Goal: Transaction & Acquisition: Purchase product/service

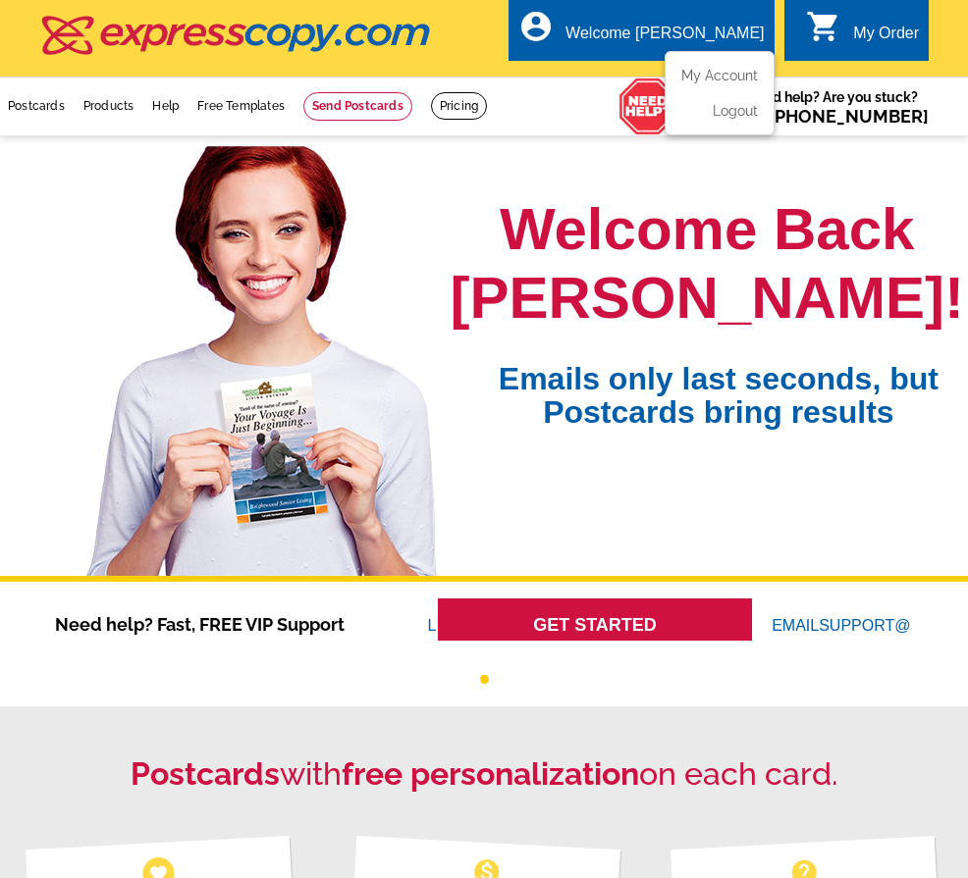
click at [732, 64] on ul "My Account Logout" at bounding box center [719, 93] width 110 height 84
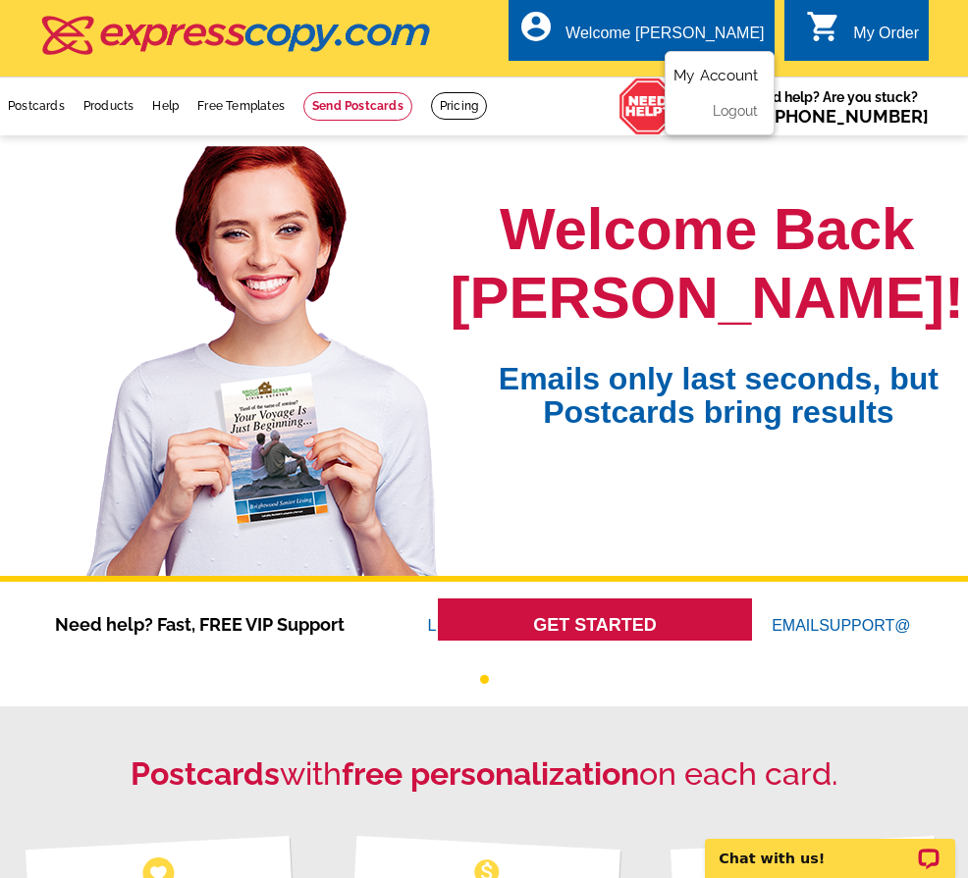
click at [712, 74] on link "My Account" at bounding box center [715, 76] width 84 height 18
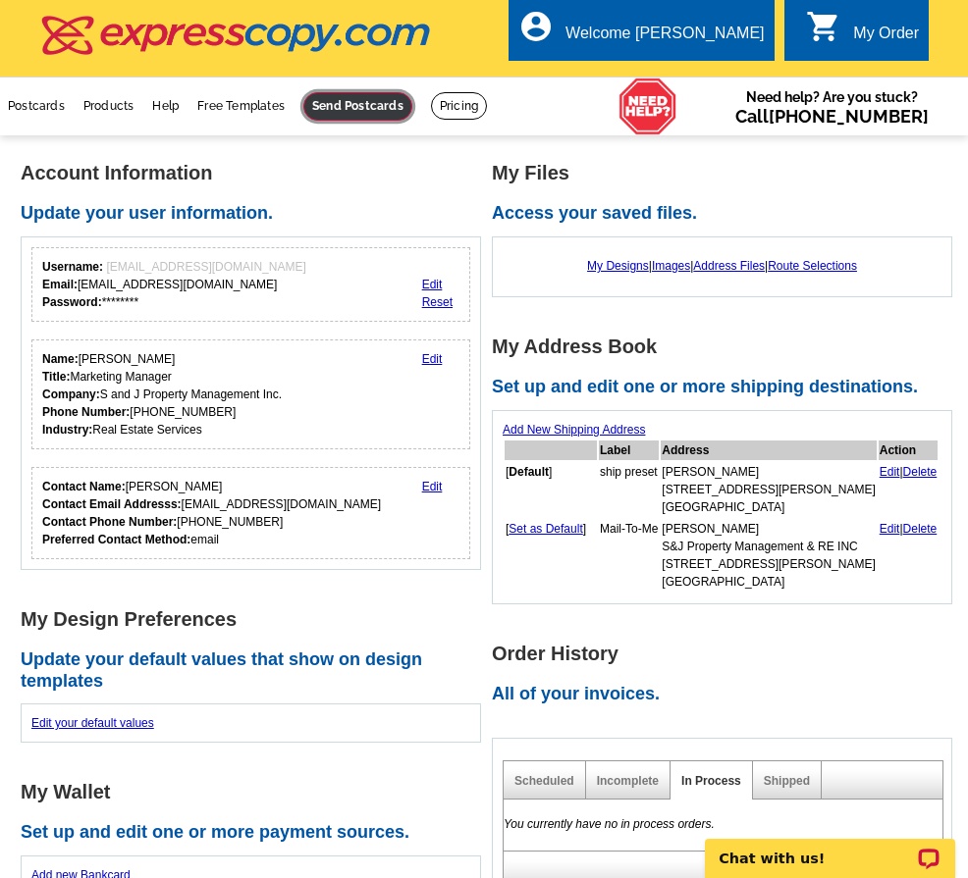
click at [412, 117] on link at bounding box center [357, 106] width 109 height 28
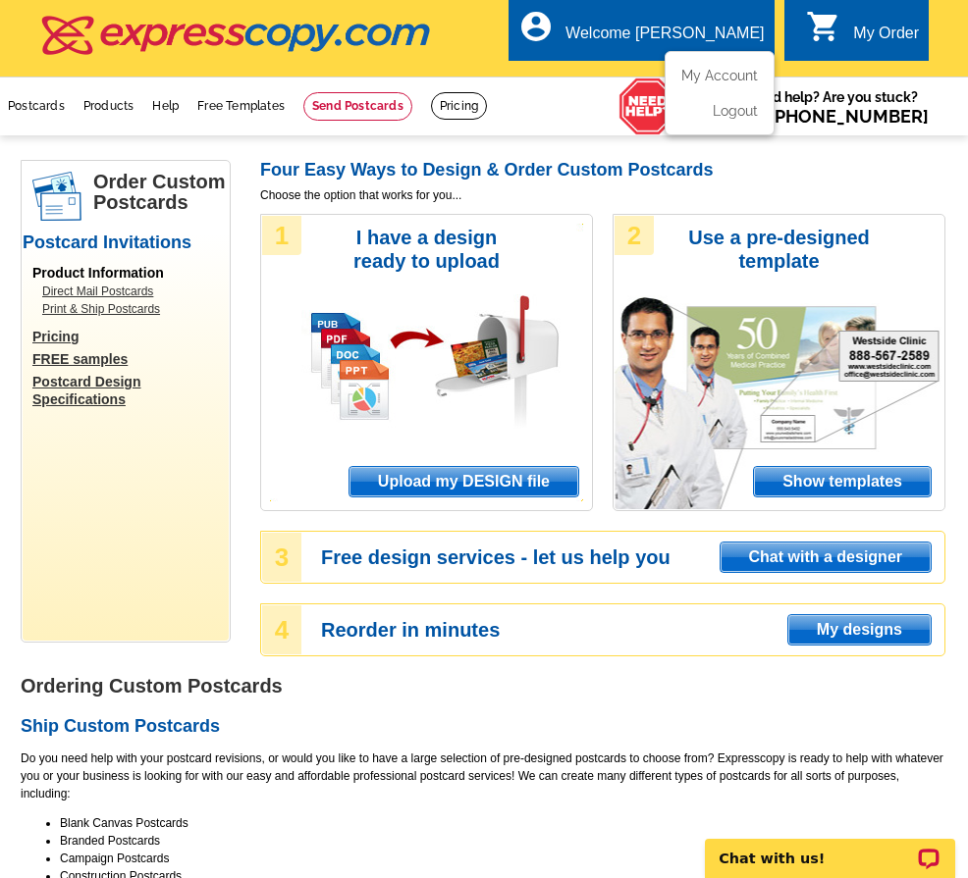
click at [672, 26] on div "Welcome [PERSON_NAME]" at bounding box center [664, 38] width 198 height 27
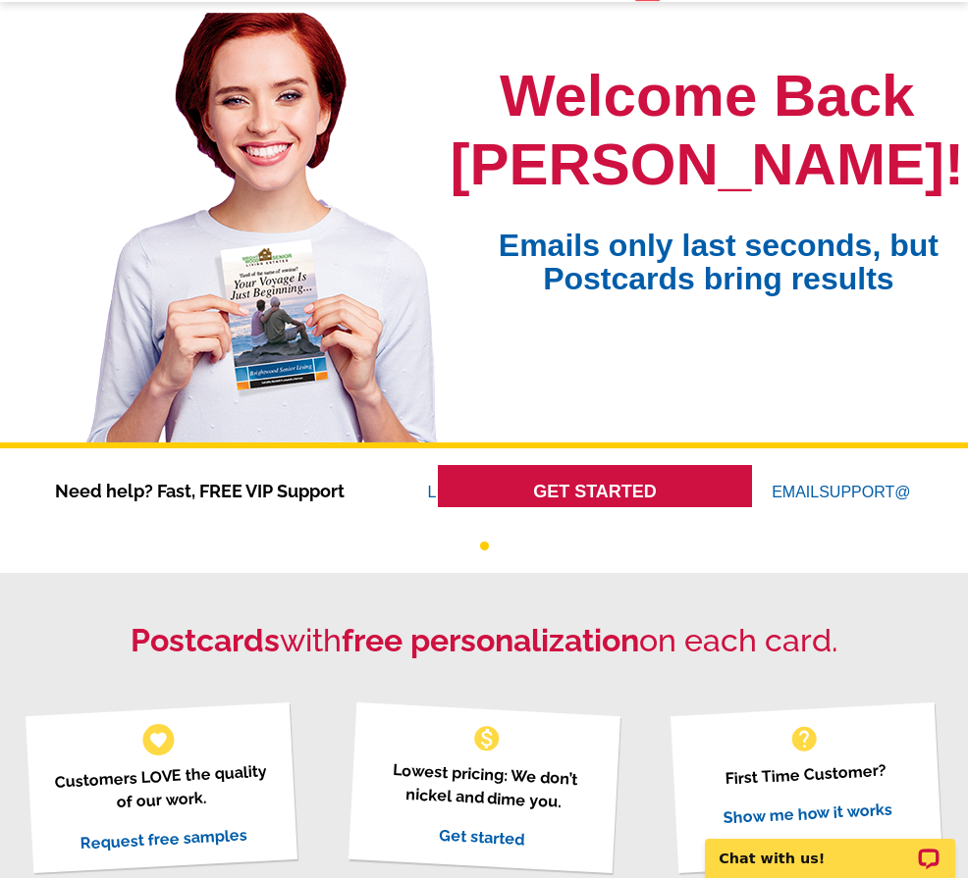
scroll to position [98, 0]
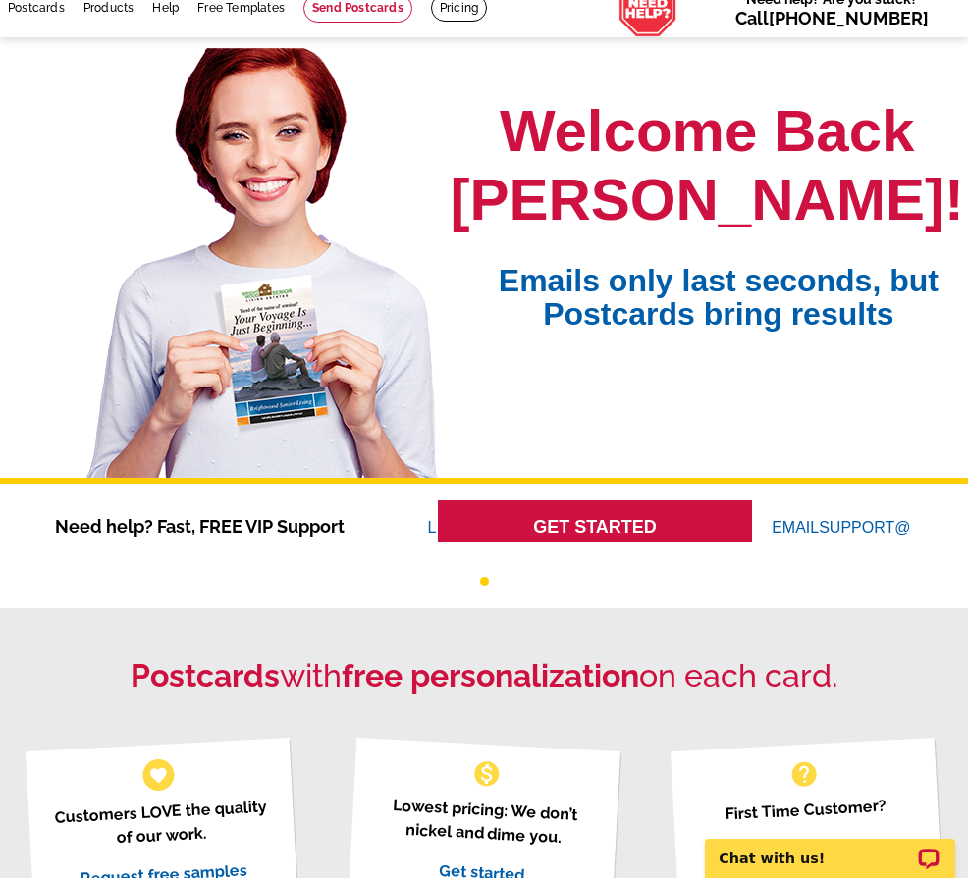
click at [562, 501] on link "GET STARTED" at bounding box center [595, 528] width 314 height 54
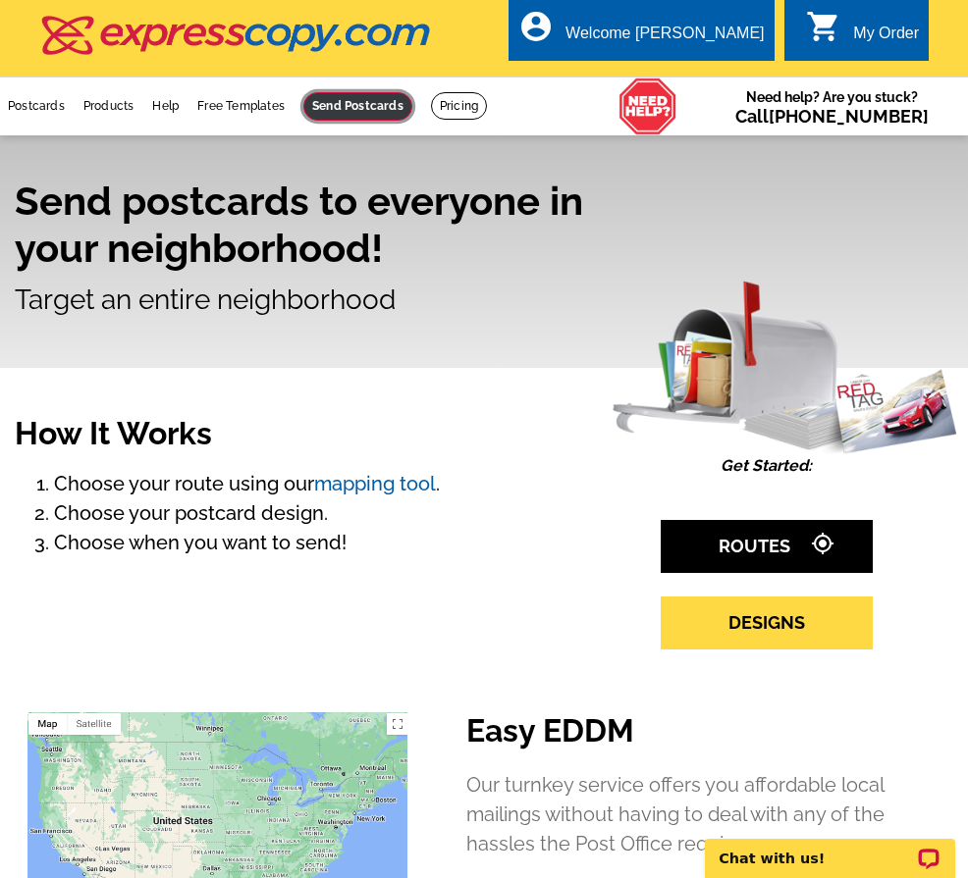
click at [357, 108] on link at bounding box center [357, 106] width 109 height 28
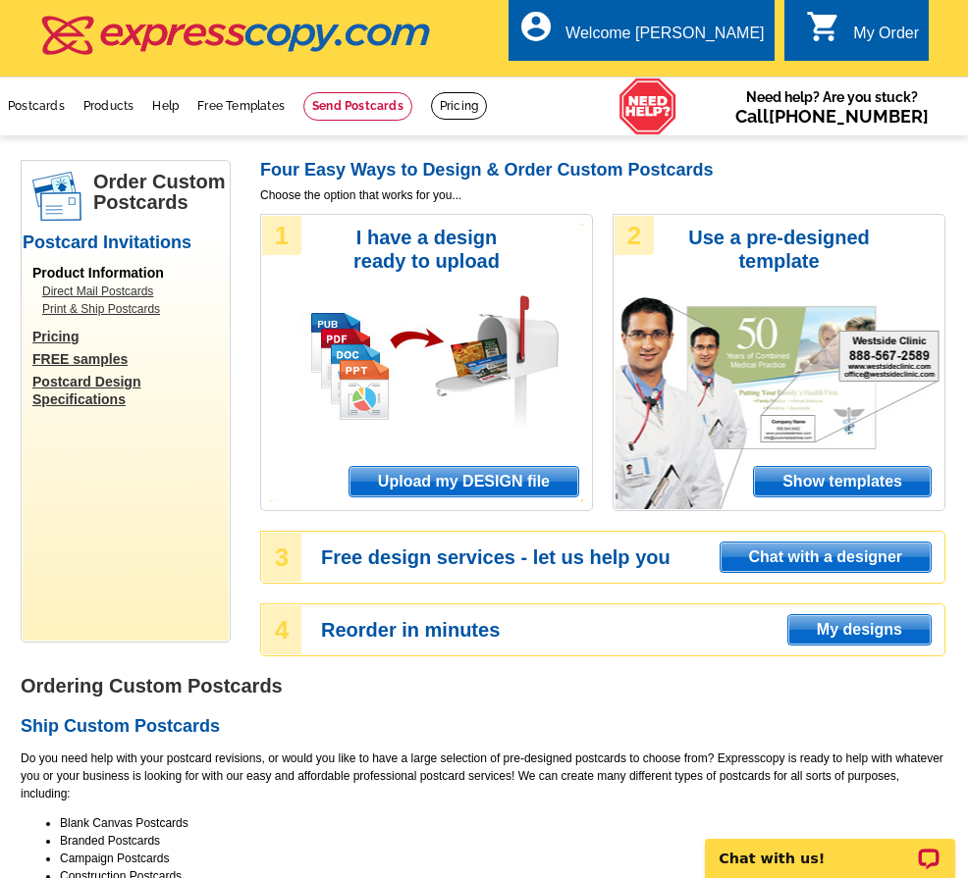
click at [434, 480] on span "Upload my DESIGN file" at bounding box center [463, 481] width 229 height 29
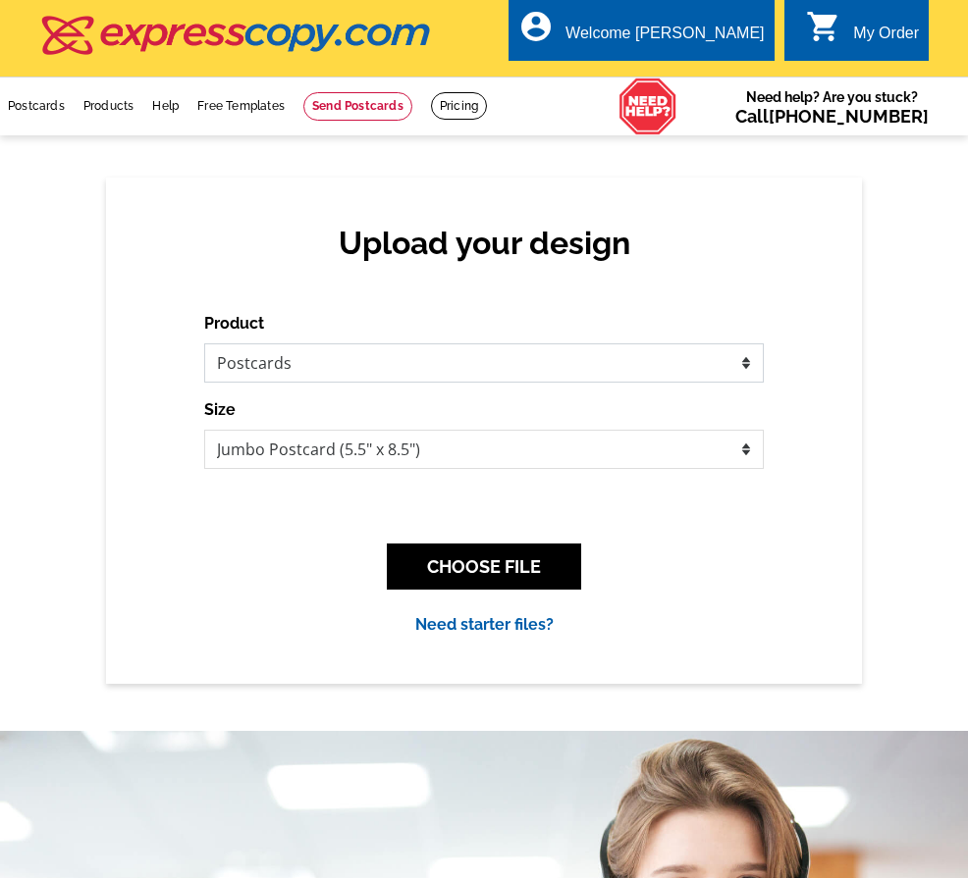
click at [373, 369] on select "Please select the type of file... Postcards Business Cards Letters and flyers G…" at bounding box center [483, 363] width 559 height 39
click at [204, 344] on select "Please select the type of file... Postcards Business Cards Letters and flyers G…" at bounding box center [483, 363] width 559 height 39
click at [349, 457] on select "Jumbo Postcard (5.5" x 8.5") Regular Postcard (4.25" x 5.6") Panoramic Postcard…" at bounding box center [483, 449] width 559 height 39
select select "1"
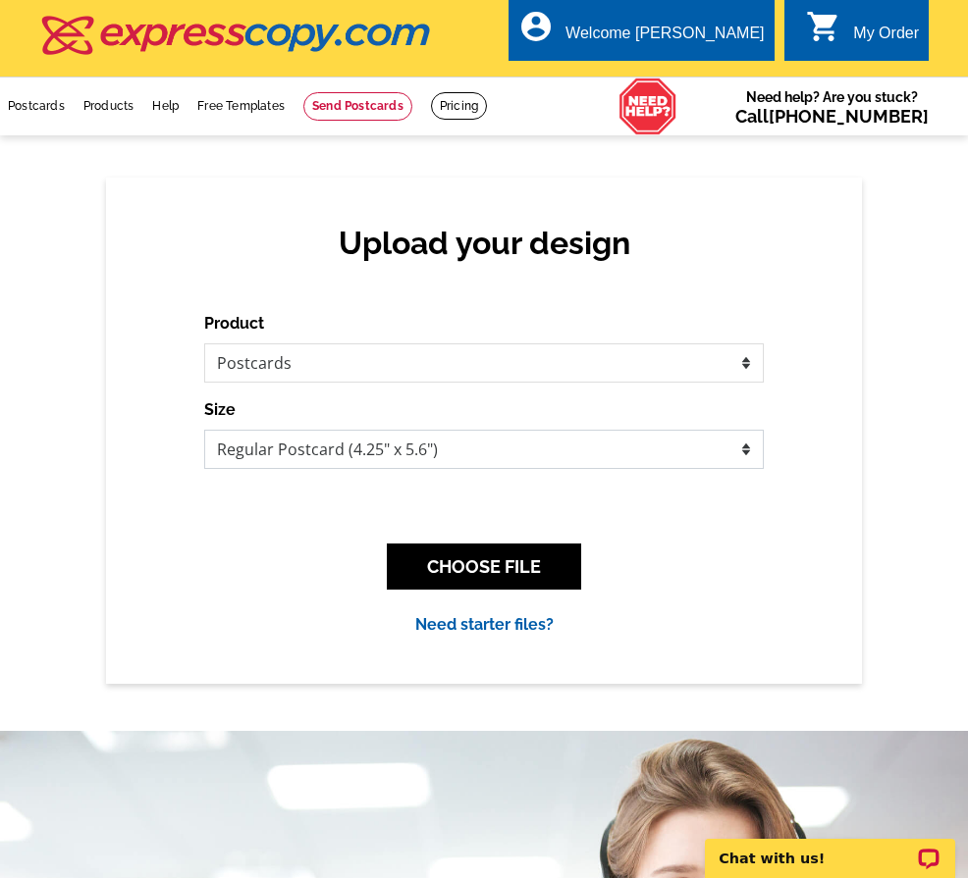
click at [204, 431] on select "Jumbo Postcard (5.5" x 8.5") Regular Postcard (4.25" x 5.6") Panoramic Postcard…" at bounding box center [483, 449] width 559 height 39
click at [532, 571] on button "CHOOSE FILE" at bounding box center [484, 567] width 194 height 46
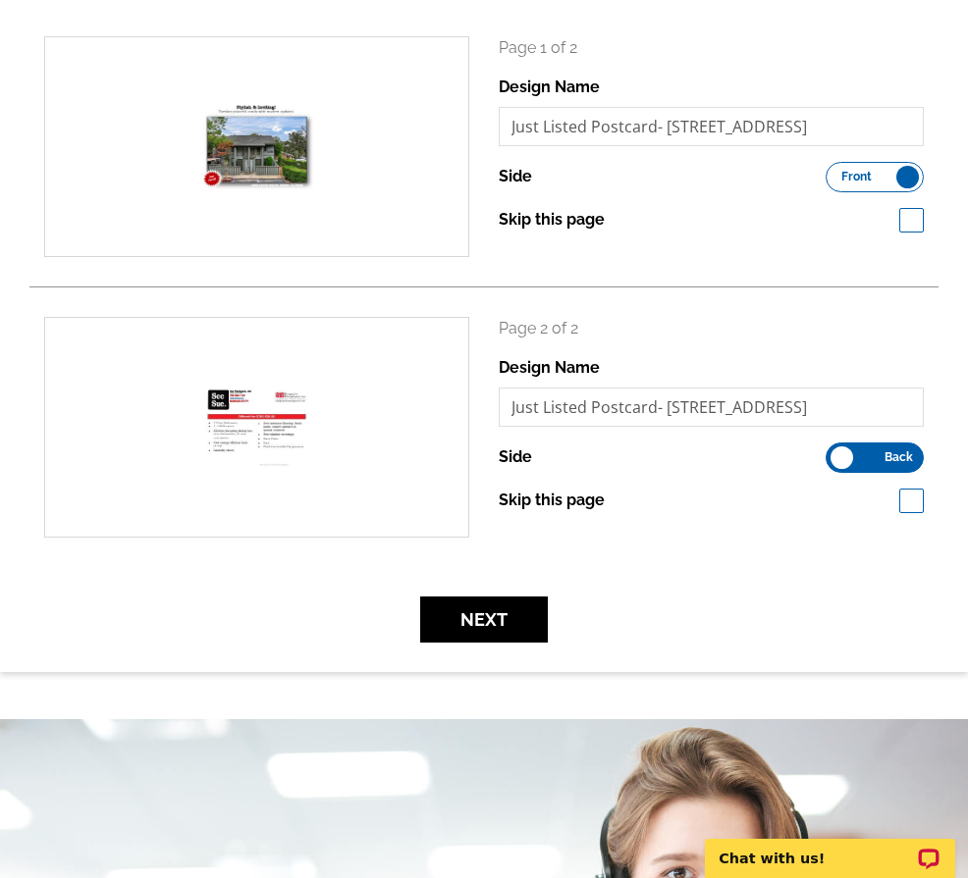
scroll to position [294, 0]
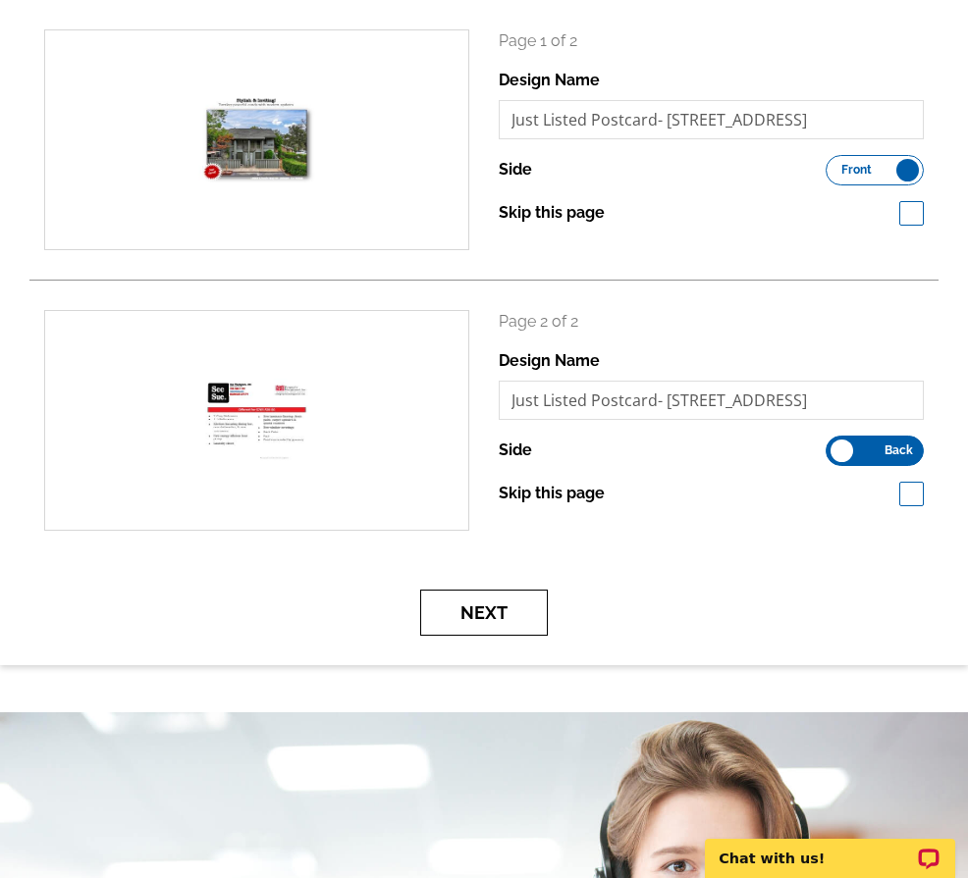
click at [488, 600] on button "Next" at bounding box center [484, 613] width 128 height 46
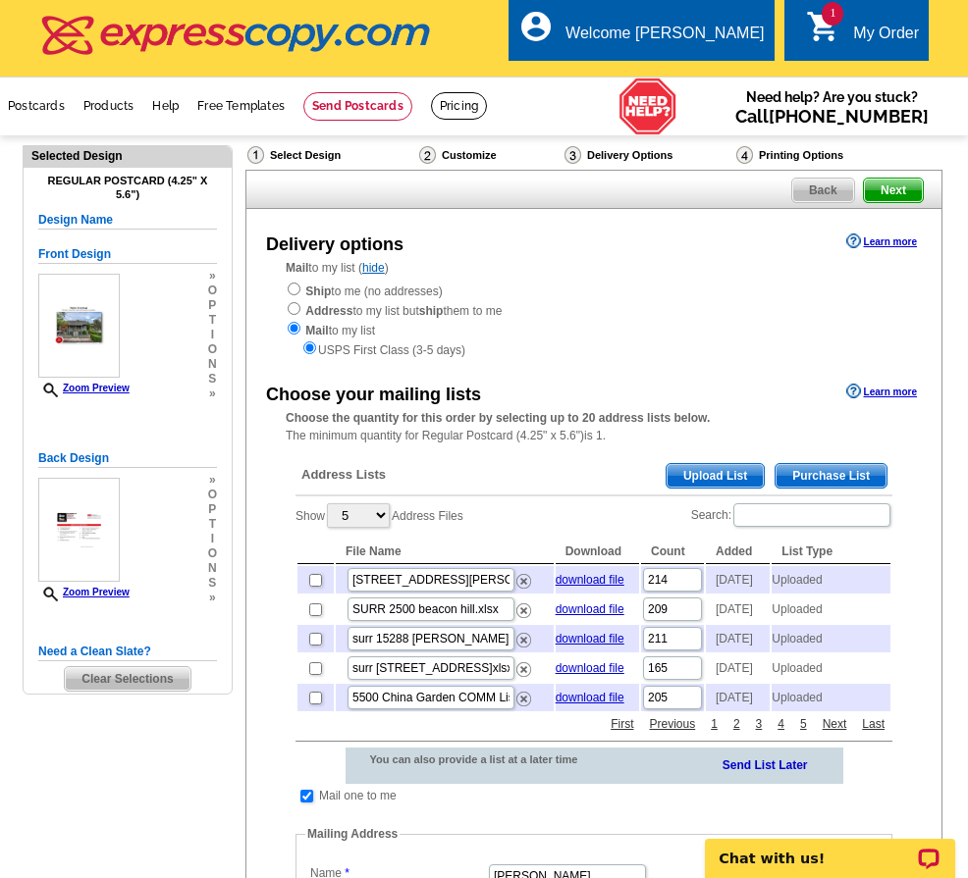
click at [733, 477] on span "Upload List" at bounding box center [714, 476] width 97 height 24
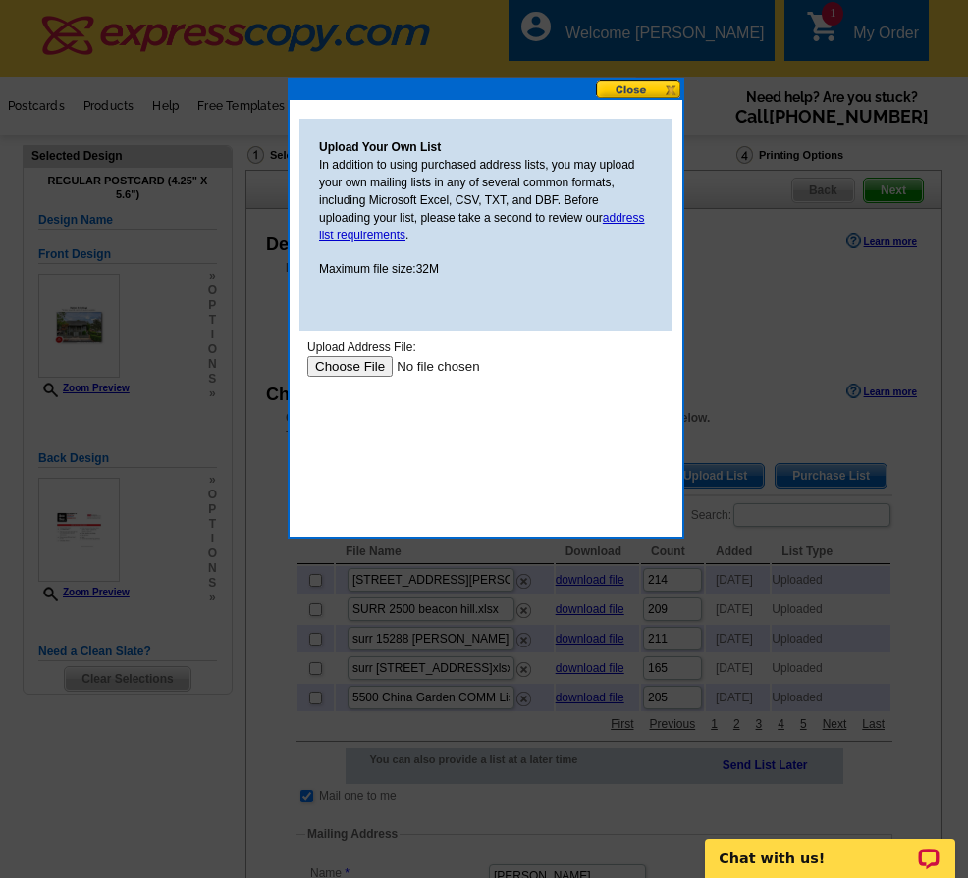
click at [367, 379] on body "Upload Address File: Upload" at bounding box center [485, 427] width 357 height 177
click at [371, 368] on input "file" at bounding box center [431, 366] width 248 height 21
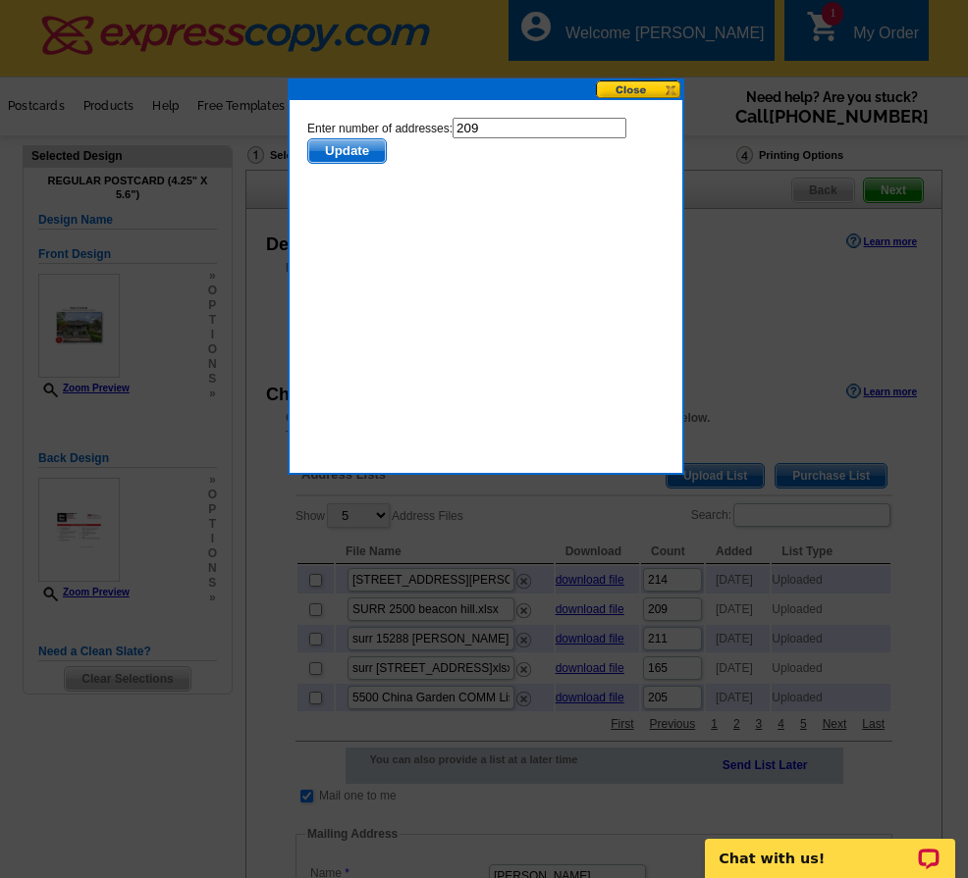
click at [349, 151] on span "Update" at bounding box center [347, 151] width 78 height 24
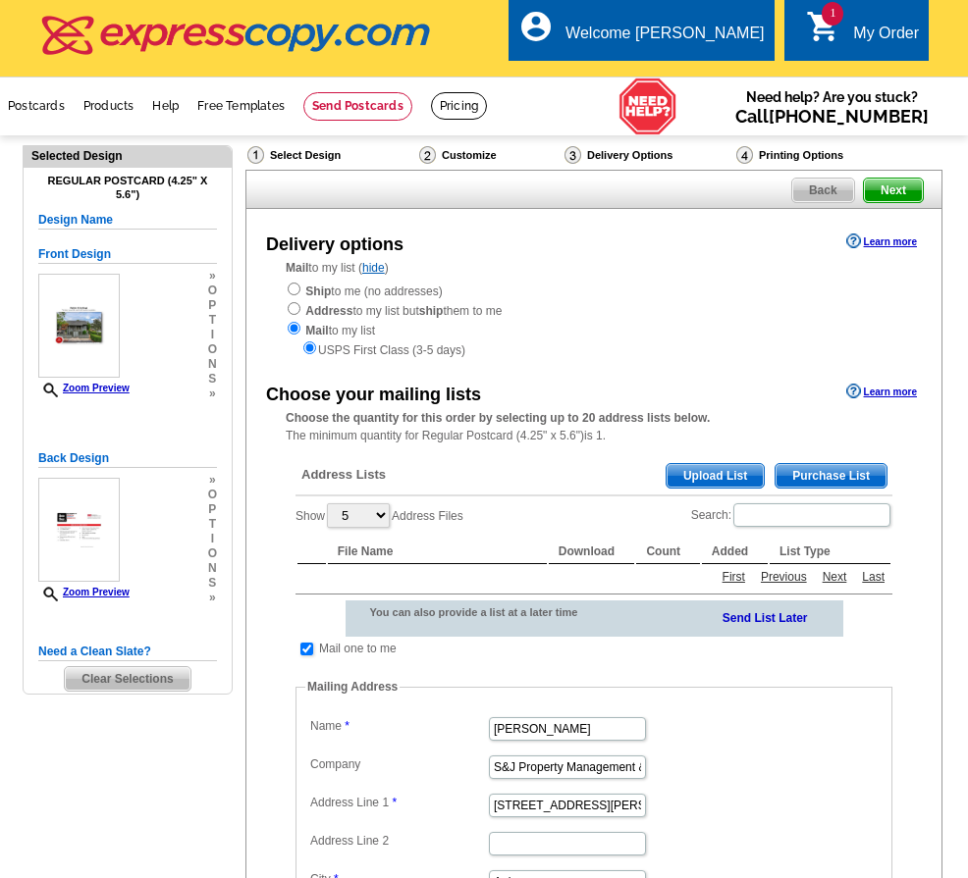
drag, startPoint x: 0, startPoint y: 0, endPoint x: 896, endPoint y: 185, distance: 914.9
click at [897, 185] on span "Next" at bounding box center [893, 191] width 59 height 24
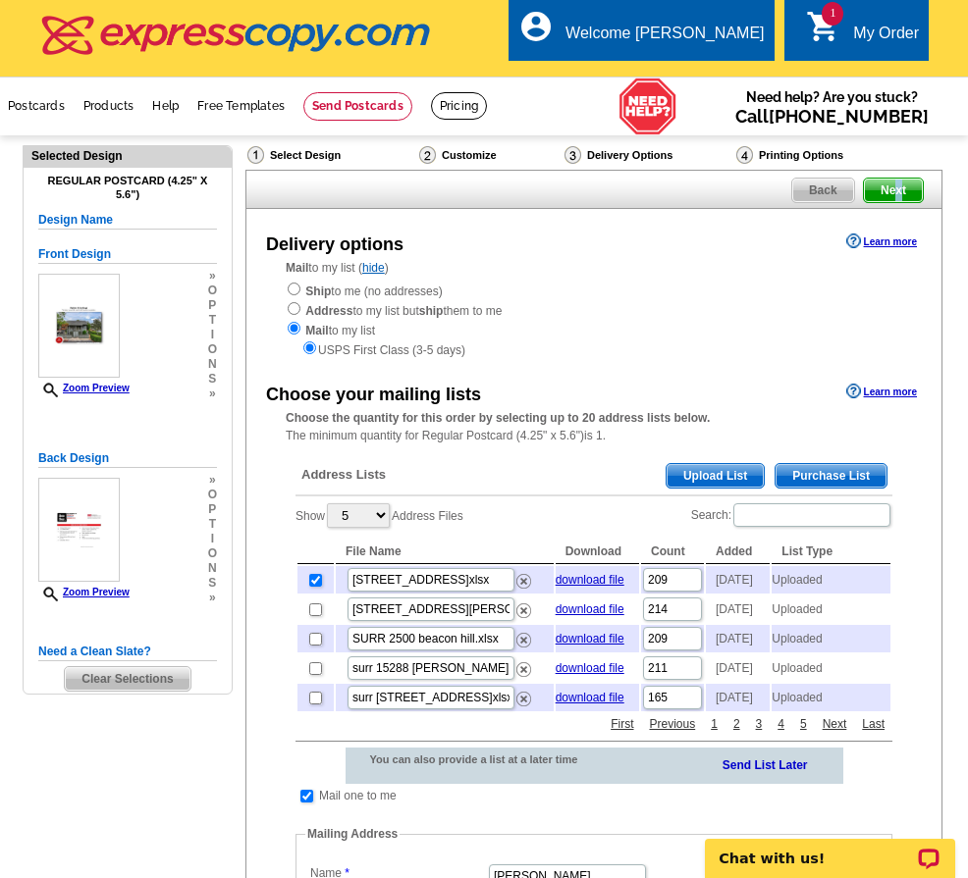
click at [899, 190] on span "Next" at bounding box center [893, 191] width 59 height 24
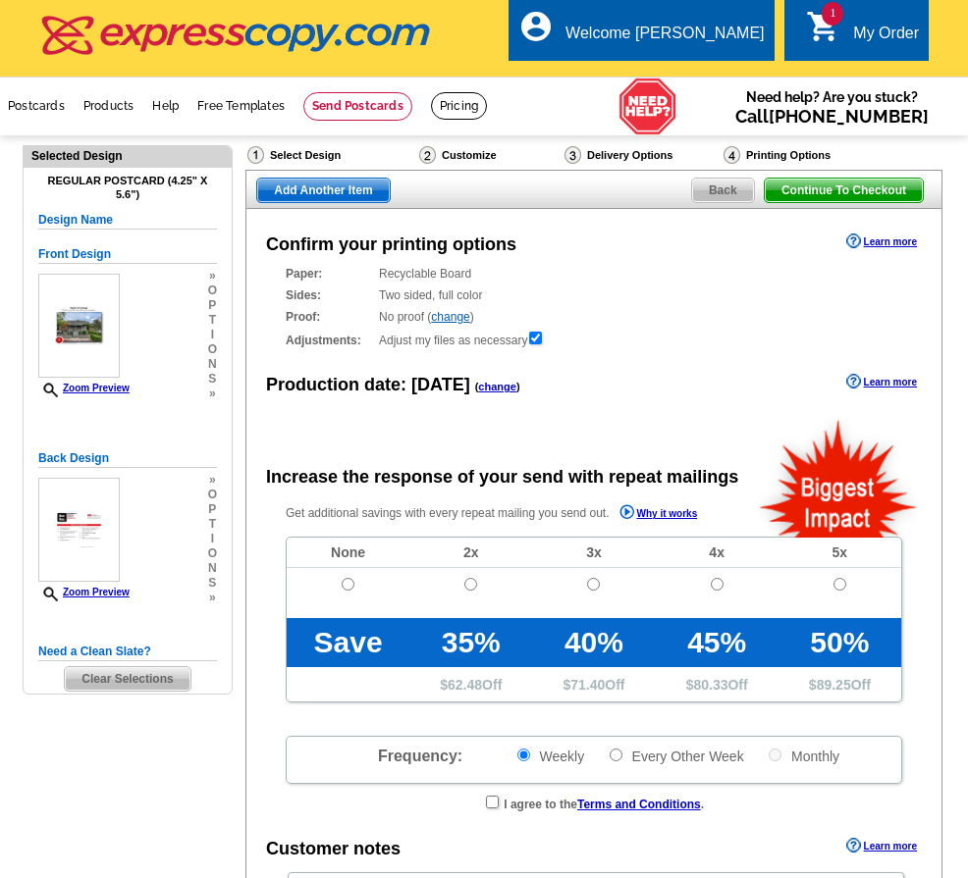
radio input "false"
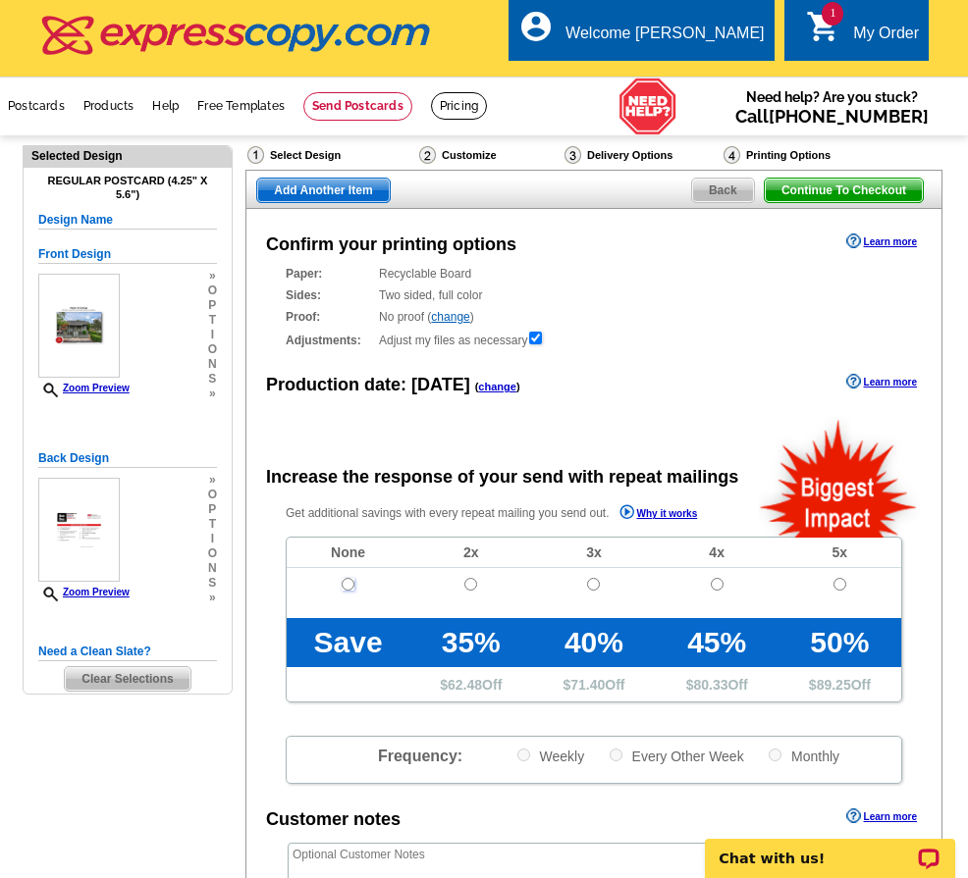
click at [348, 586] on input "radio" at bounding box center [348, 584] width 13 height 13
radio input "true"
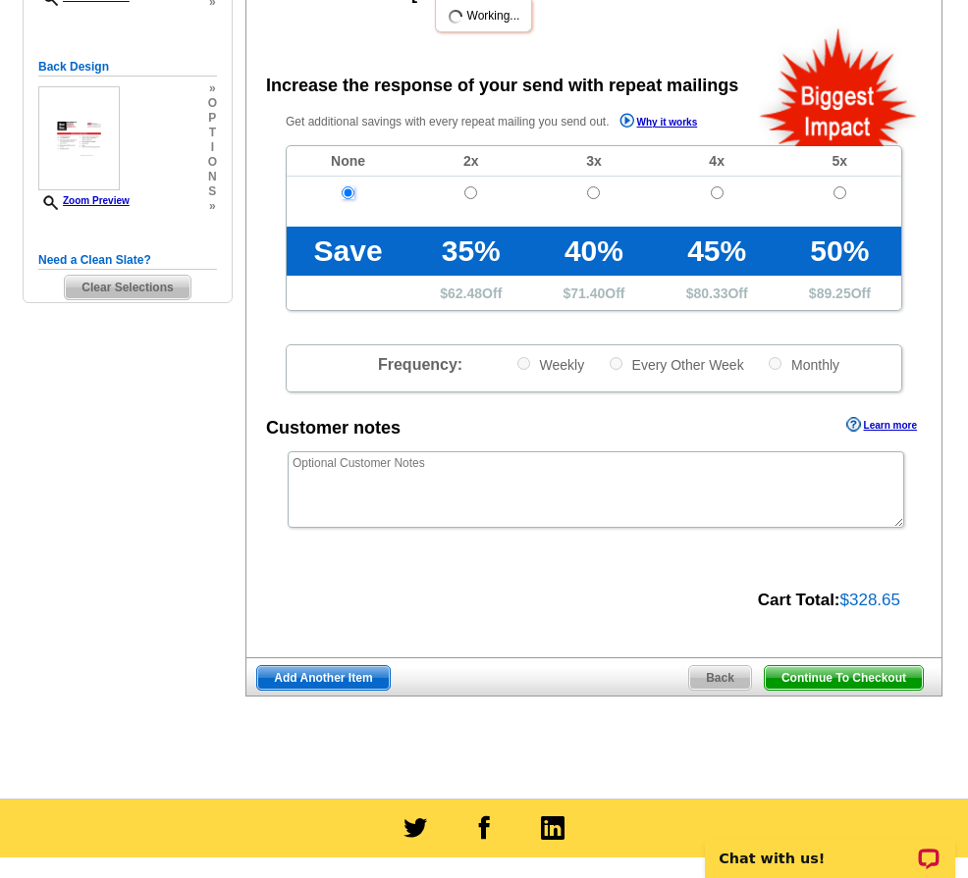
scroll to position [393, 0]
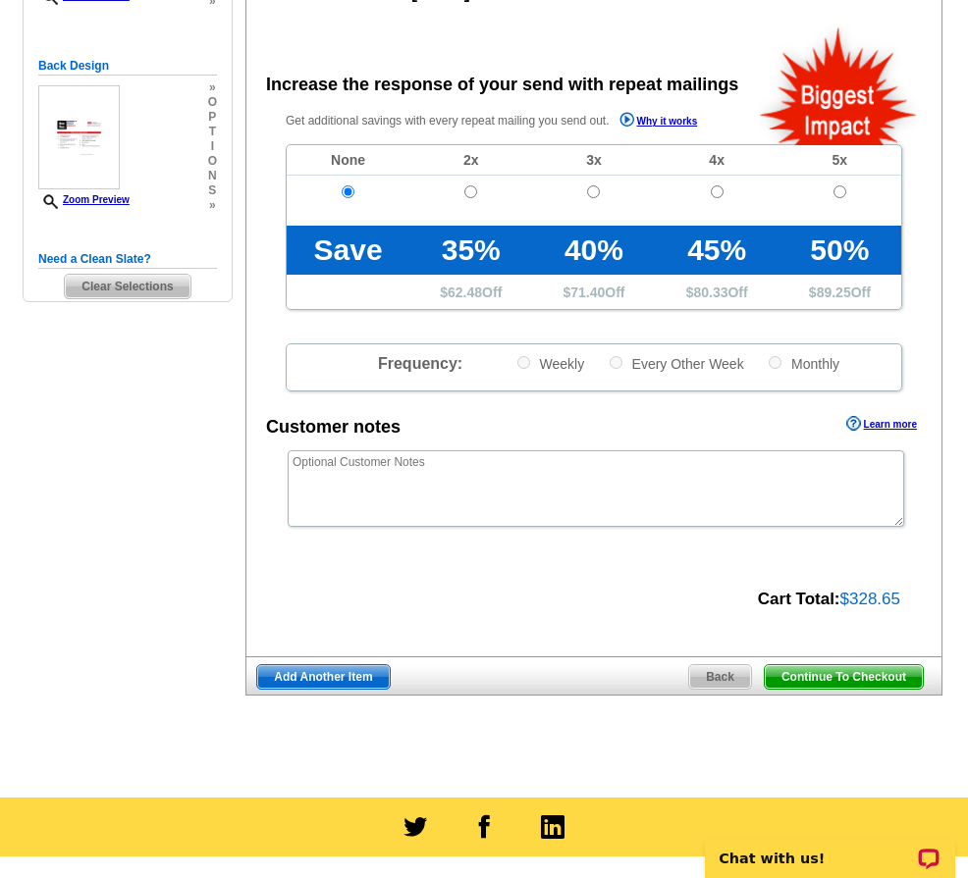
click at [810, 686] on span "Continue To Checkout" at bounding box center [844, 677] width 158 height 24
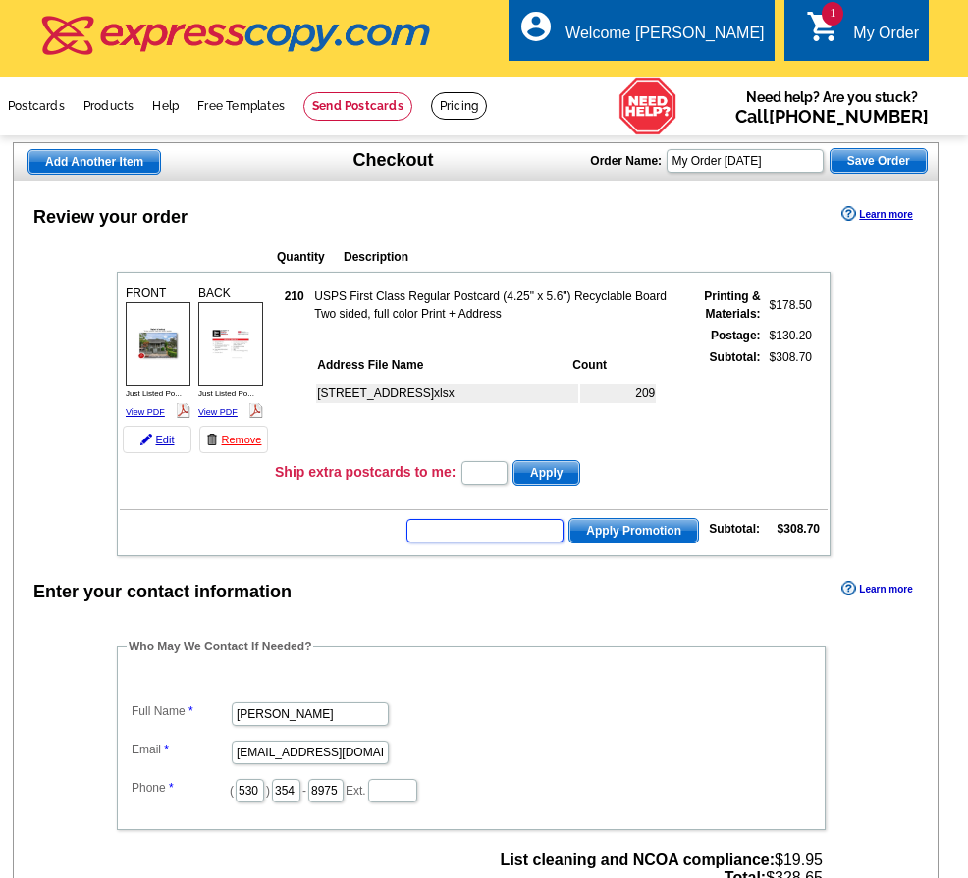
click at [488, 535] on input "text" at bounding box center [484, 531] width 157 height 24
click at [503, 533] on input "text" at bounding box center [484, 531] width 157 height 24
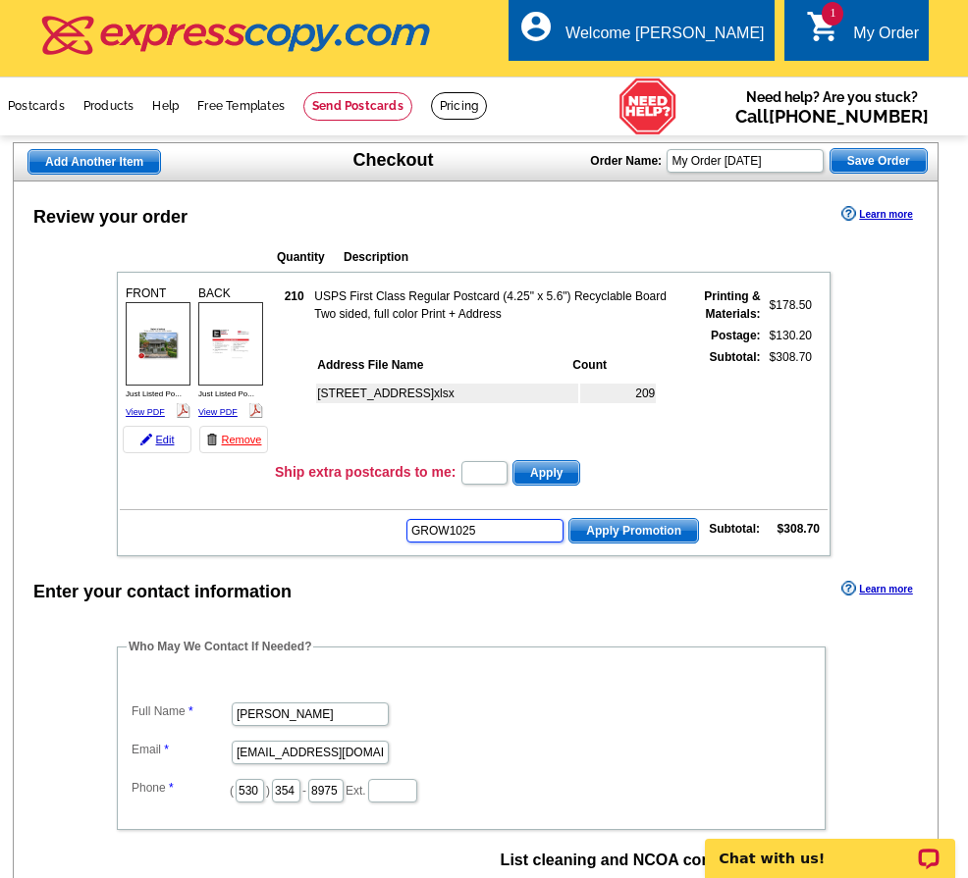
type input "GROW1025"
click at [617, 531] on span "Apply Promotion" at bounding box center [633, 531] width 129 height 24
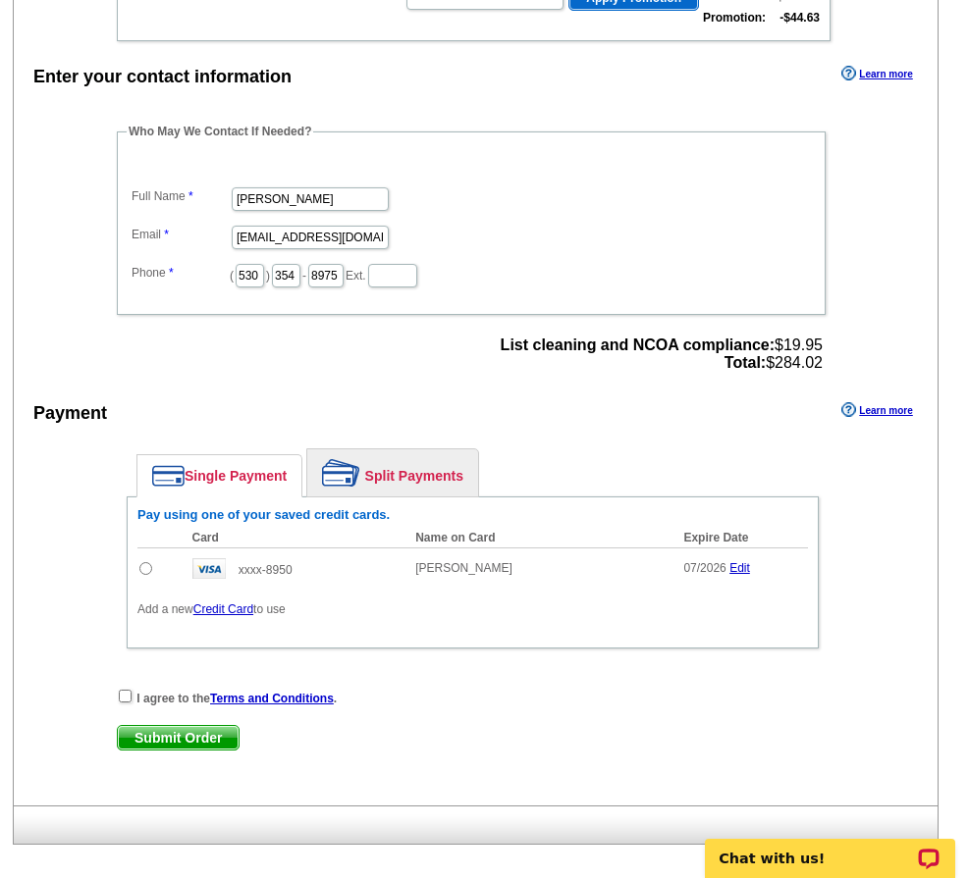
scroll to position [589, 0]
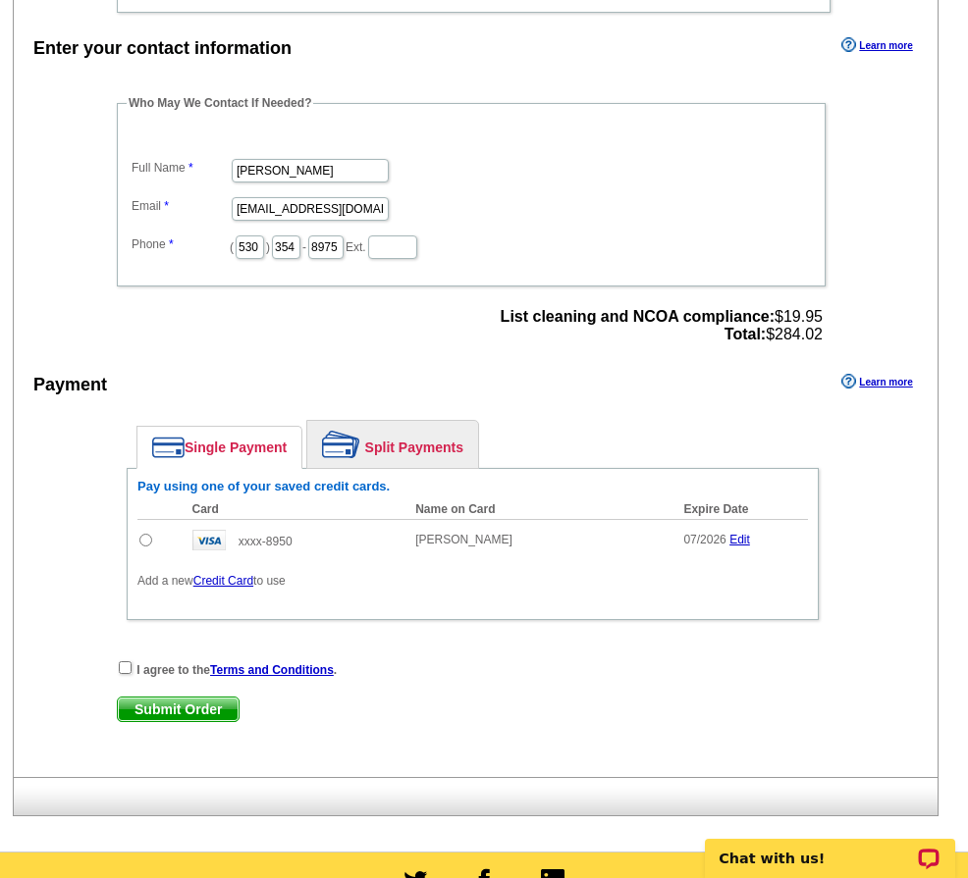
click at [143, 541] on input "radio" at bounding box center [145, 540] width 13 height 13
radio input "true"
click at [124, 671] on input "checkbox" at bounding box center [125, 668] width 13 height 13
checkbox input "true"
click at [178, 708] on span "Submit Order" at bounding box center [178, 710] width 121 height 24
